Goal: Task Accomplishment & Management: Use online tool/utility

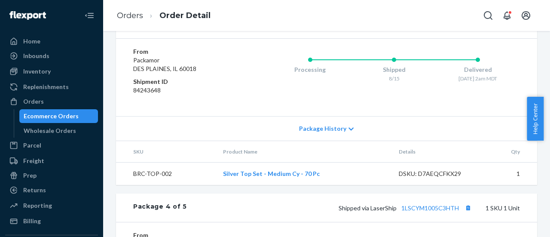
scroll to position [847, 0]
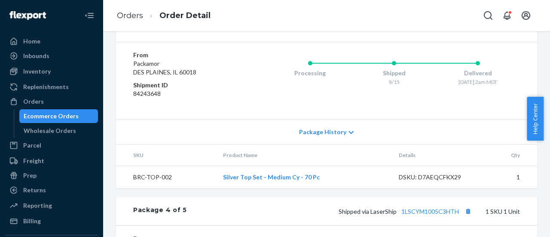
click at [430, 181] on div "DSKU: D7AEQCFKX29" at bounding box center [438, 177] width 79 height 9
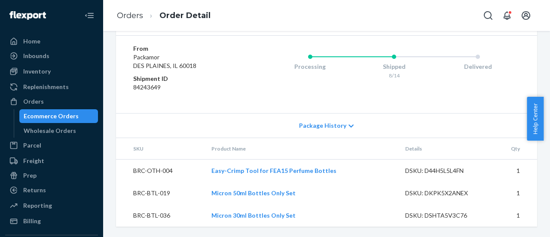
scroll to position [1148, 0]
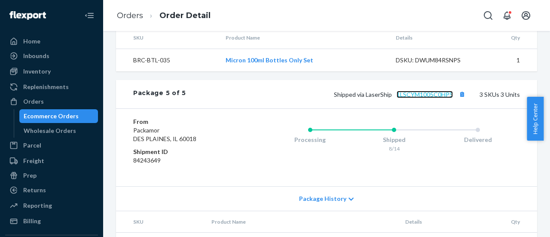
click at [425, 98] on link "1LSCYM1005C0HP5" at bounding box center [425, 94] width 56 height 7
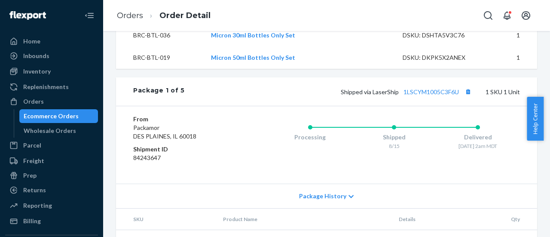
scroll to position [331, 0]
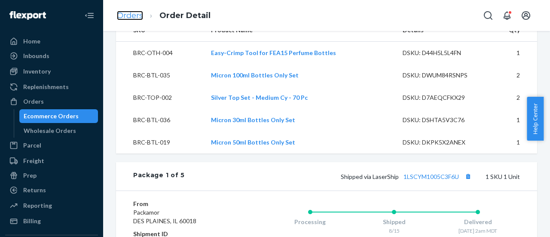
click at [121, 15] on link "Orders" at bounding box center [130, 15] width 26 height 9
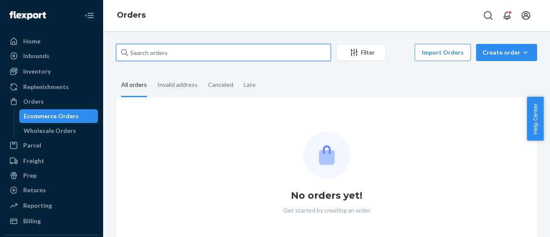
click at [255, 51] on input "text" at bounding box center [223, 52] width 215 height 17
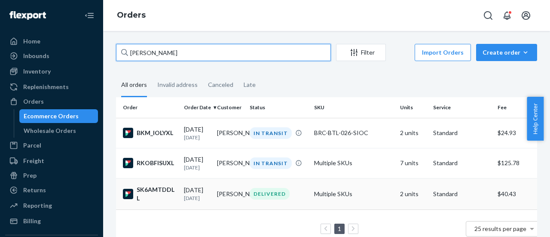
type input "Melanie"
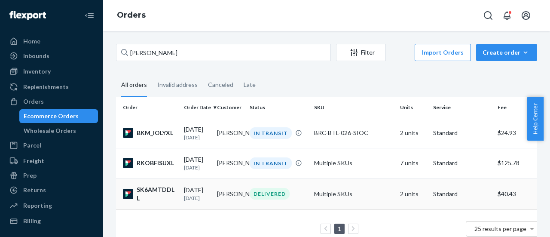
click at [205, 191] on div "08/12/2025 9 days ago" at bounding box center [197, 194] width 26 height 16
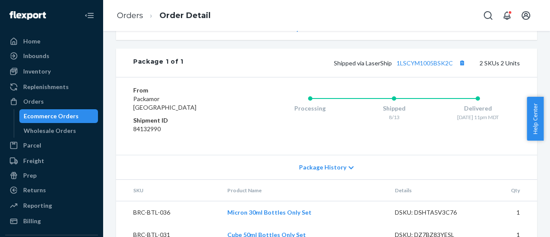
scroll to position [333, 0]
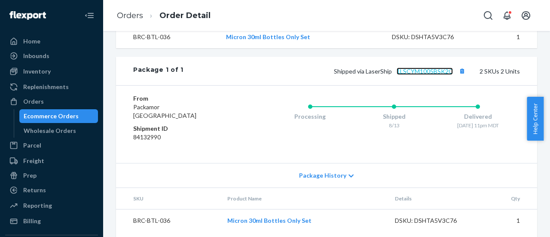
click at [419, 75] on link "1LSCYM1005BSK2C" at bounding box center [425, 70] width 56 height 7
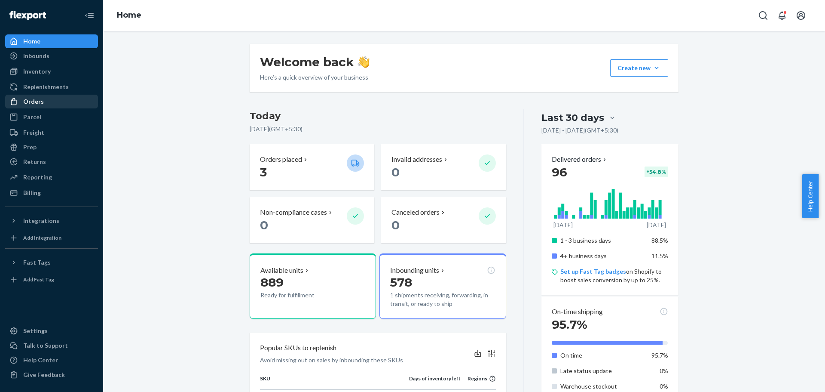
click at [30, 101] on div "Orders" at bounding box center [33, 101] width 21 height 9
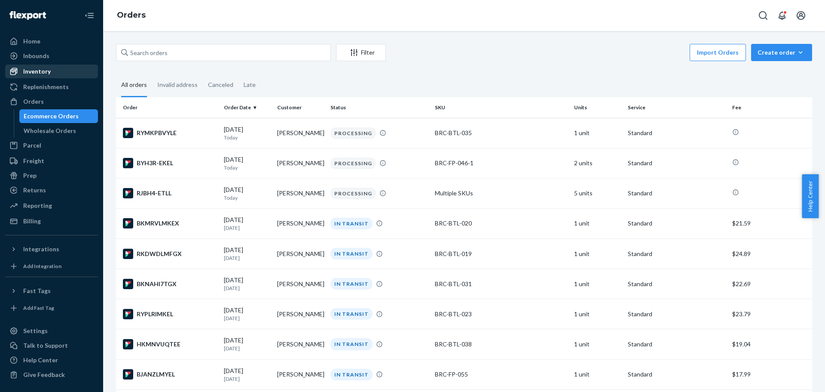
click at [31, 72] on div "Inventory" at bounding box center [37, 71] width 28 height 9
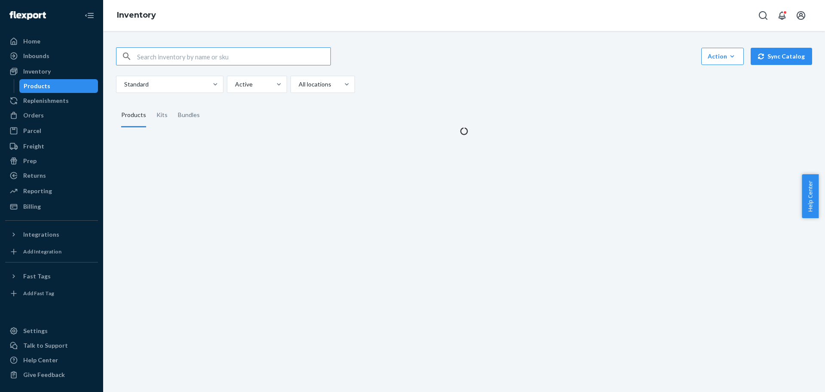
click at [222, 58] on input "text" at bounding box center [233, 56] width 193 height 17
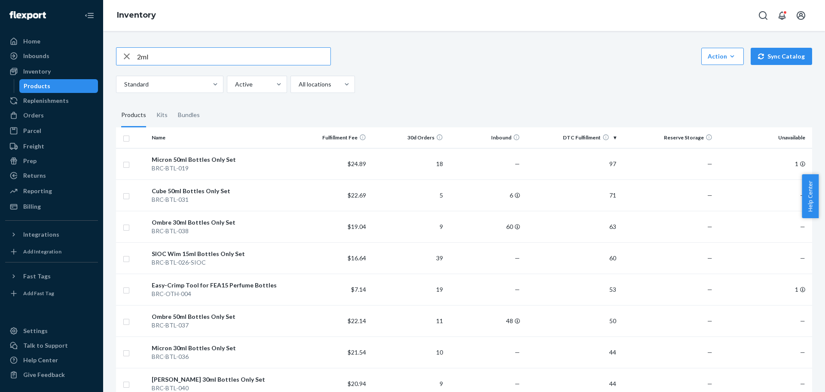
type input "2ml"
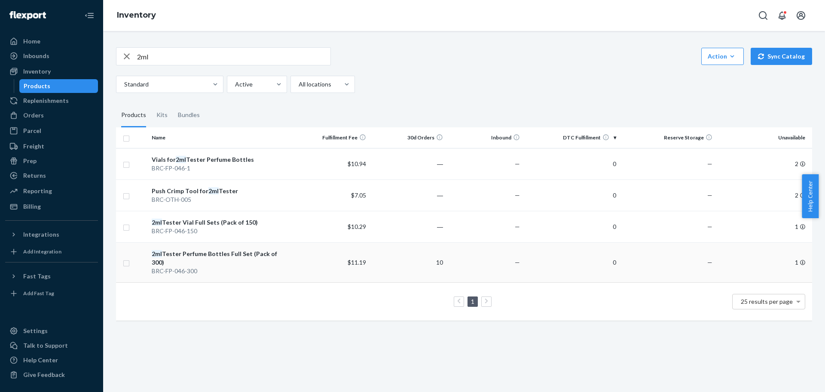
click at [218, 254] on div "2ml Tester Perfume Bottles Full Set (Pack of 300)" at bounding box center [221, 257] width 138 height 17
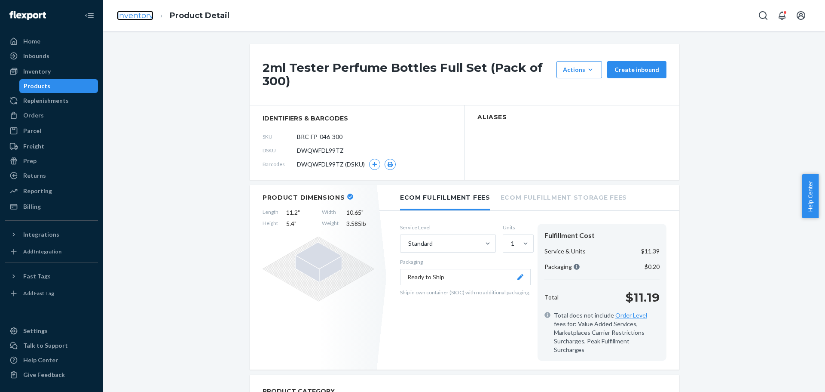
click at [138, 16] on link "Inventory" at bounding box center [135, 15] width 37 height 9
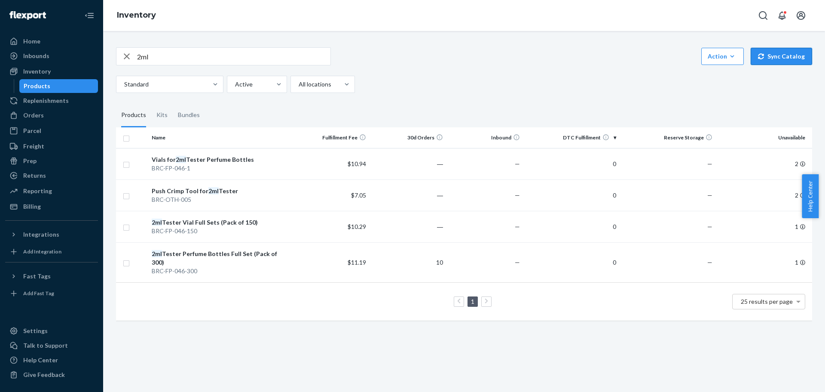
click at [761, 61] on button "Sync Catalog" at bounding box center [781, 56] width 61 height 17
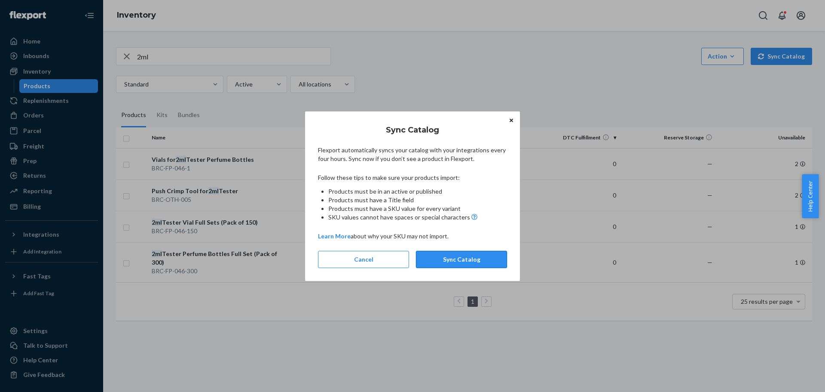
click at [462, 251] on button "Sync Catalog" at bounding box center [461, 259] width 91 height 17
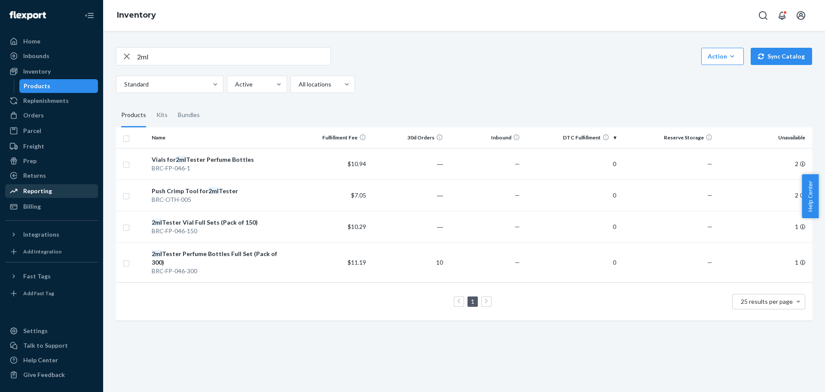
click at [33, 195] on div "Reporting" at bounding box center [51, 191] width 91 height 12
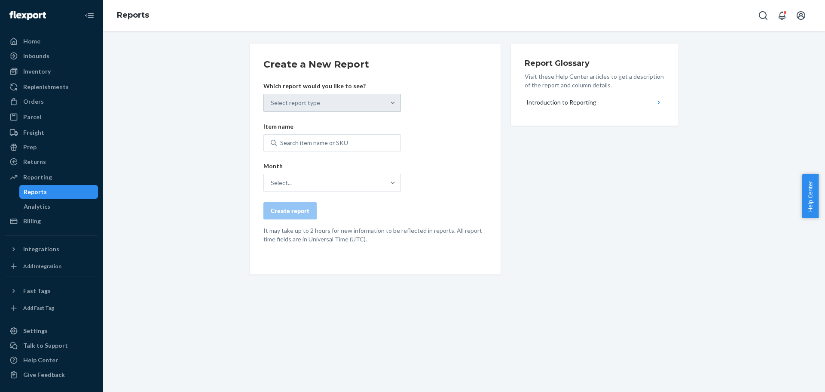
click at [609, 155] on div "Create a New Report Which report would you like to see? Select report type Item…" at bounding box center [464, 159] width 429 height 230
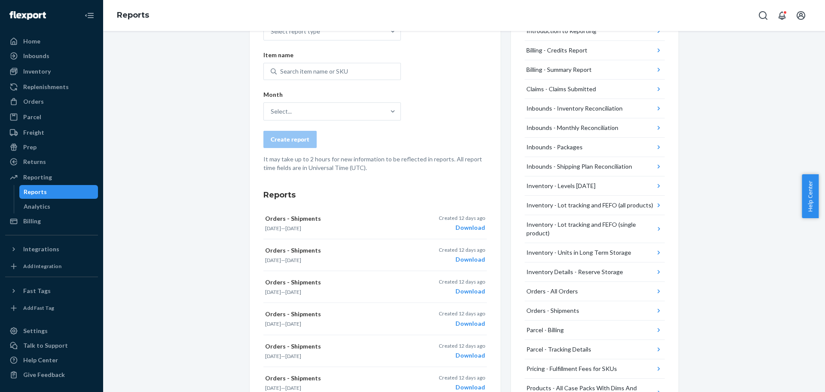
scroll to position [86, 0]
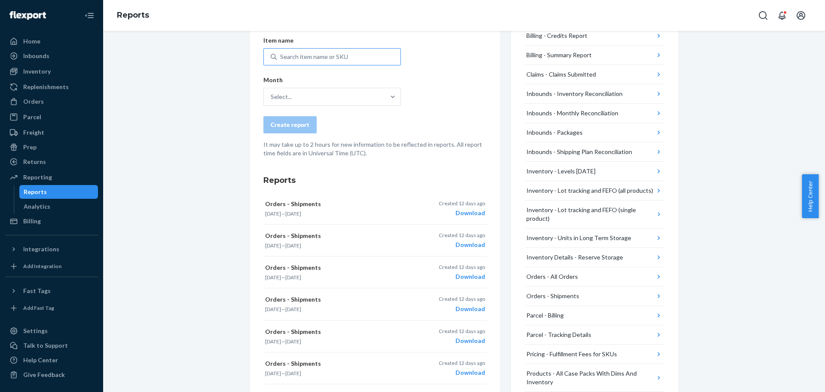
click at [334, 55] on div "Search item name or SKU" at bounding box center [314, 56] width 68 height 9
click at [281, 55] on input "Search item name or SKU" at bounding box center [280, 56] width 1 height 9
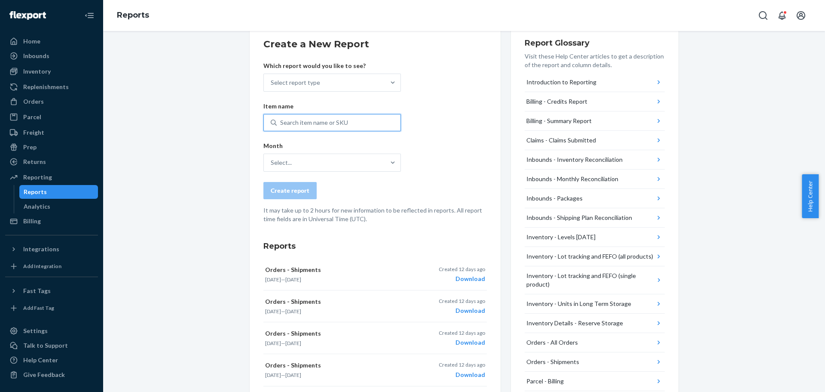
scroll to position [0, 0]
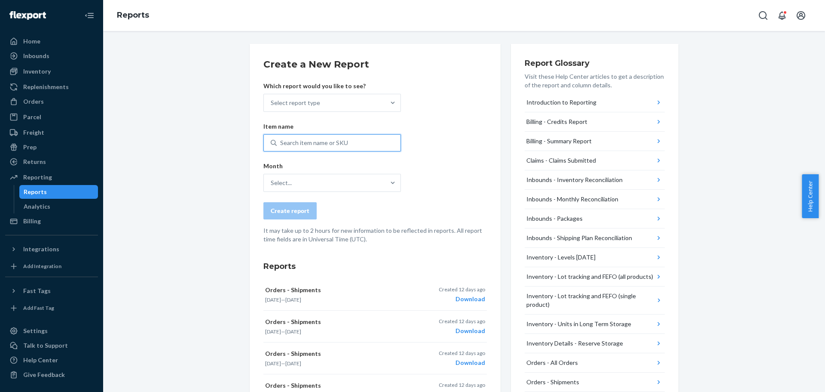
click at [309, 139] on div "Search item name or SKU" at bounding box center [314, 142] width 68 height 9
click at [281, 139] on input "0 results available. Use Up and Down to choose options, press Enter to select t…" at bounding box center [280, 142] width 1 height 9
type input "2ml"
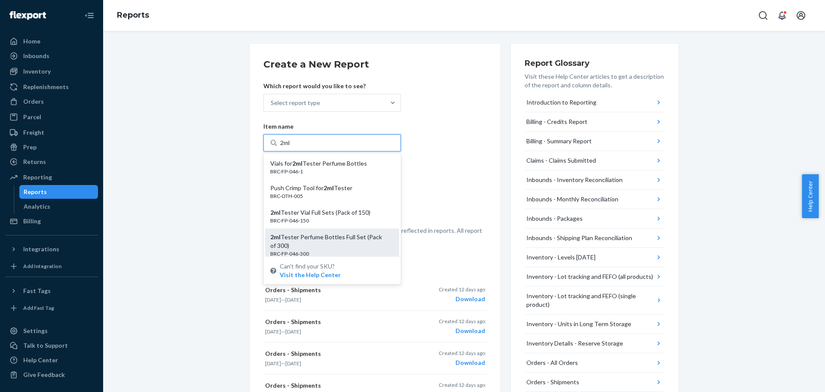
click at [331, 236] on div "2ml Tester Perfume Bottles Full Set (Pack of 300)" at bounding box center [328, 241] width 117 height 17
click at [291, 147] on input "2ml" at bounding box center [285, 142] width 11 height 9
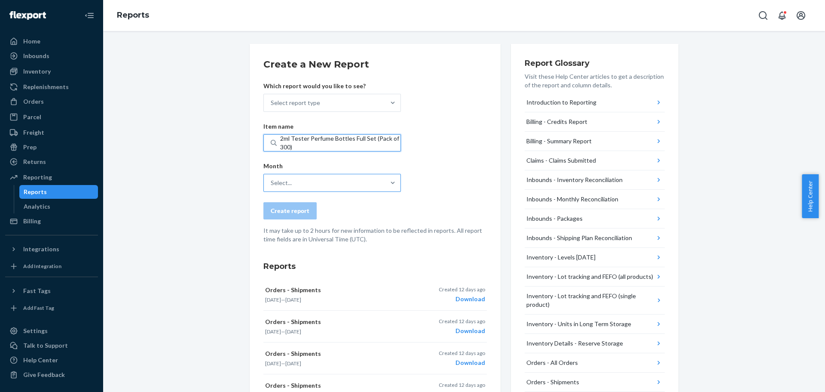
click at [361, 180] on div "Select..." at bounding box center [324, 182] width 121 height 17
click at [272, 180] on input "Select..." at bounding box center [271, 182] width 1 height 9
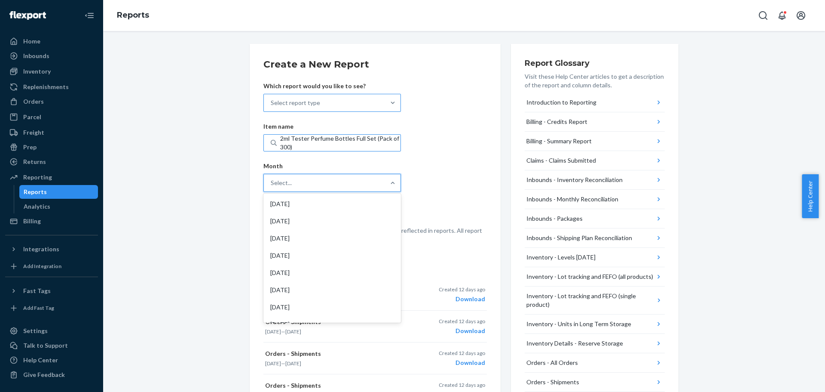
click at [326, 104] on div "Select report type" at bounding box center [324, 102] width 121 height 17
click at [272, 104] on input "Select report type" at bounding box center [271, 102] width 1 height 9
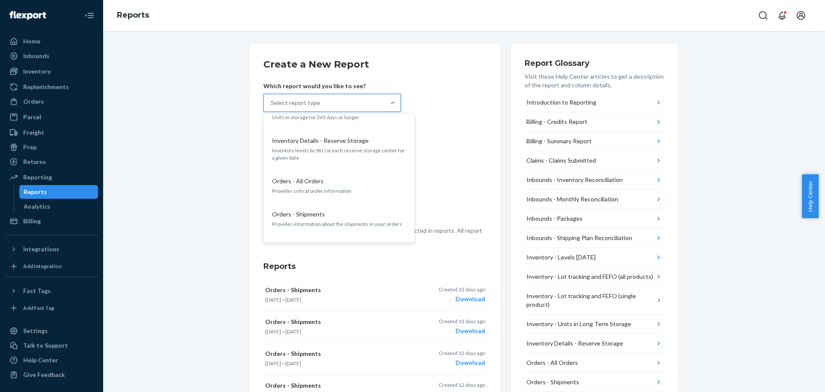
scroll to position [368, 0]
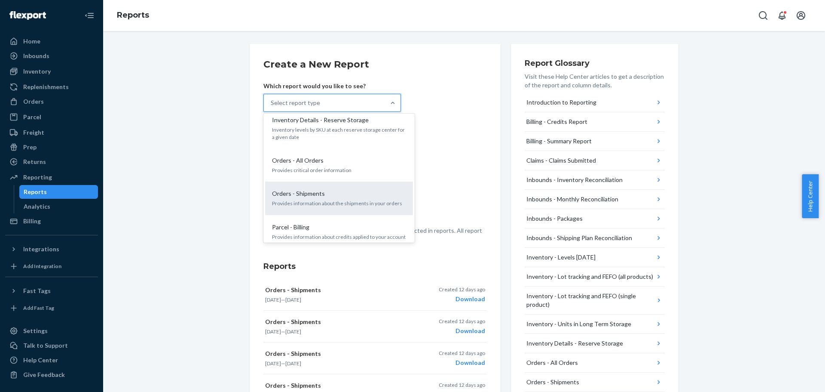
click at [356, 189] on div "Orders - Shipments" at bounding box center [338, 193] width 138 height 9
click at [272, 107] on input "option Orders - Shipments focused, 13 of 25. 25 results available. Use Up and D…" at bounding box center [271, 102] width 1 height 9
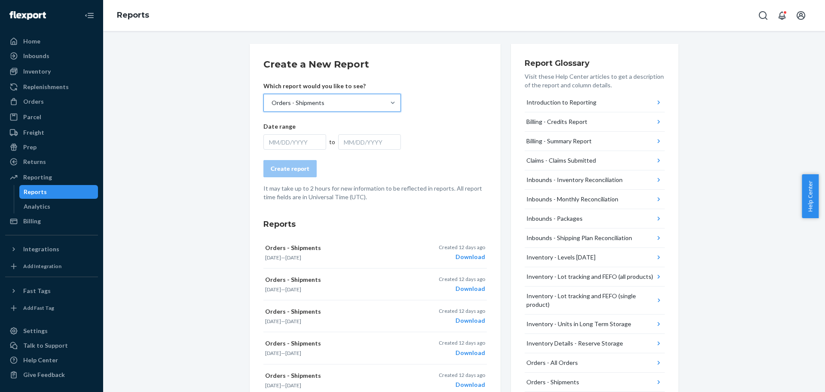
click at [285, 139] on div "MM/DD/YYYY" at bounding box center [295, 141] width 63 height 15
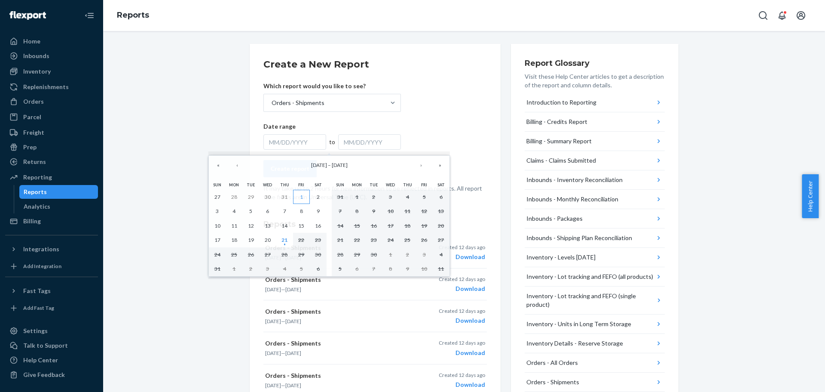
click at [301, 194] on abbr "1" at bounding box center [301, 196] width 3 height 6
click at [301, 196] on abbr "1" at bounding box center [301, 196] width 3 height 6
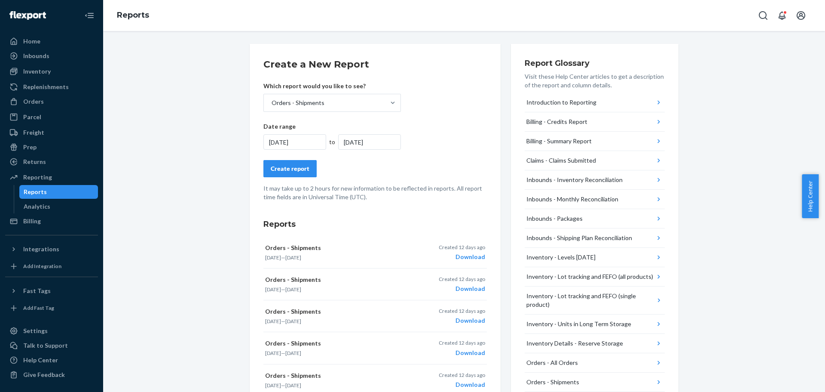
click at [272, 141] on div "[DATE]" at bounding box center [295, 141] width 63 height 15
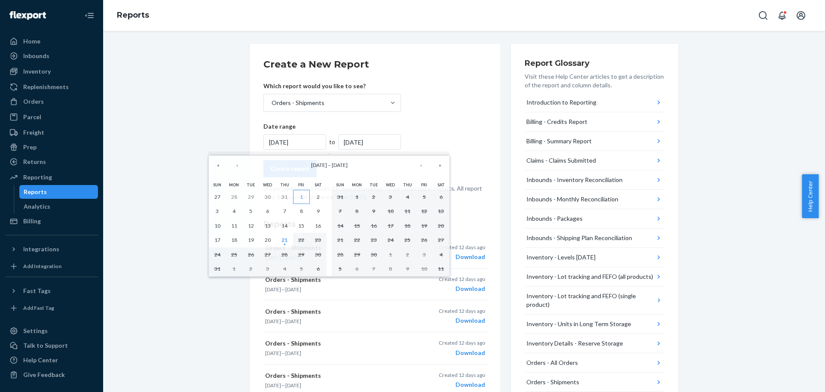
click at [302, 193] on abbr "1" at bounding box center [301, 196] width 3 height 6
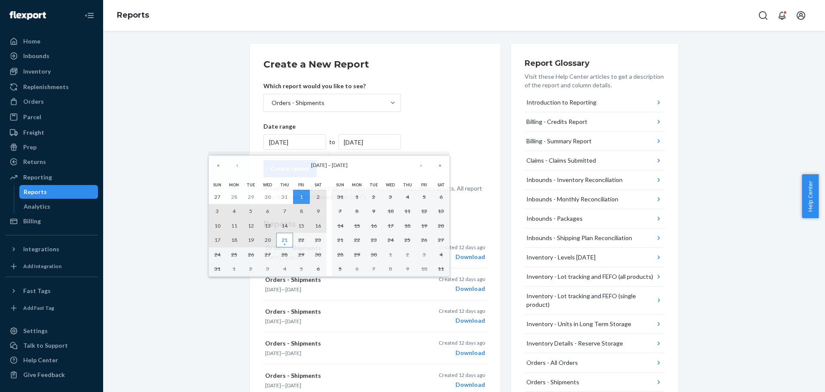
click at [286, 239] on abbr "21" at bounding box center [285, 239] width 6 height 6
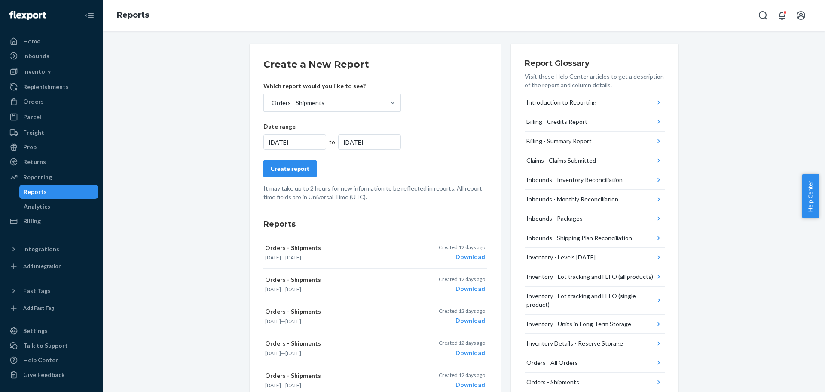
click at [290, 169] on div "Create report" at bounding box center [290, 168] width 39 height 9
